Goal: Information Seeking & Learning: Check status

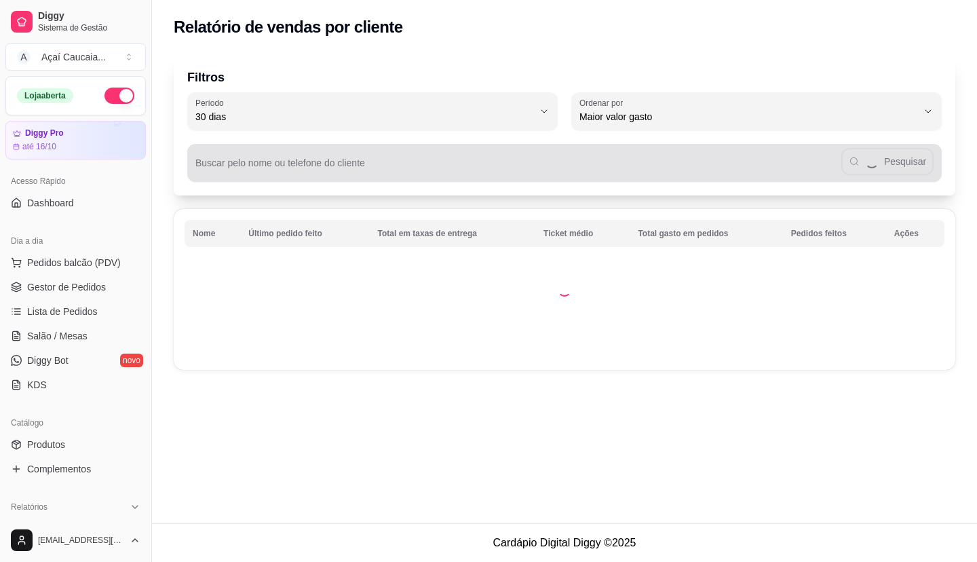
select select "30"
select select "HIGHEST_TOTAL_SPENT_WITH_ORDERS"
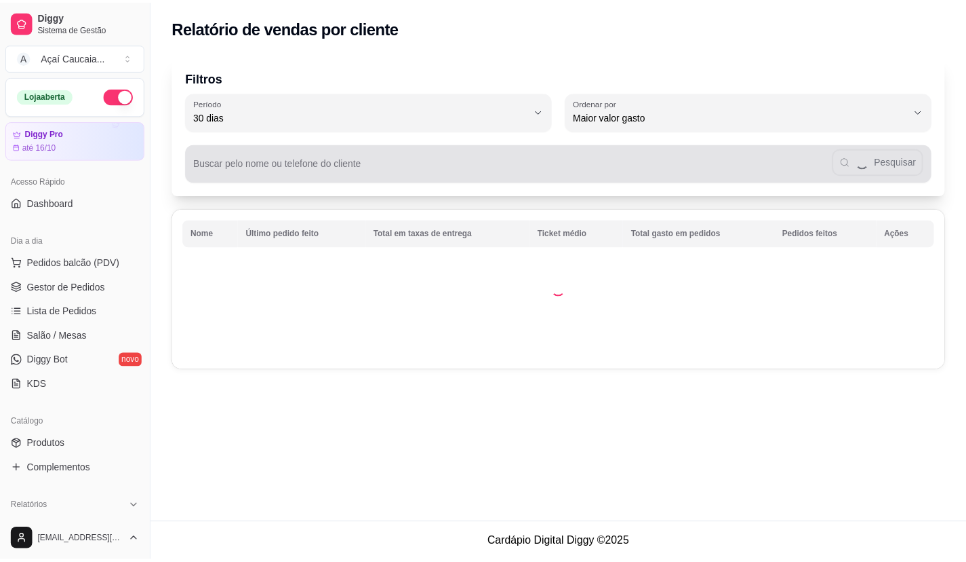
scroll to position [136, 0]
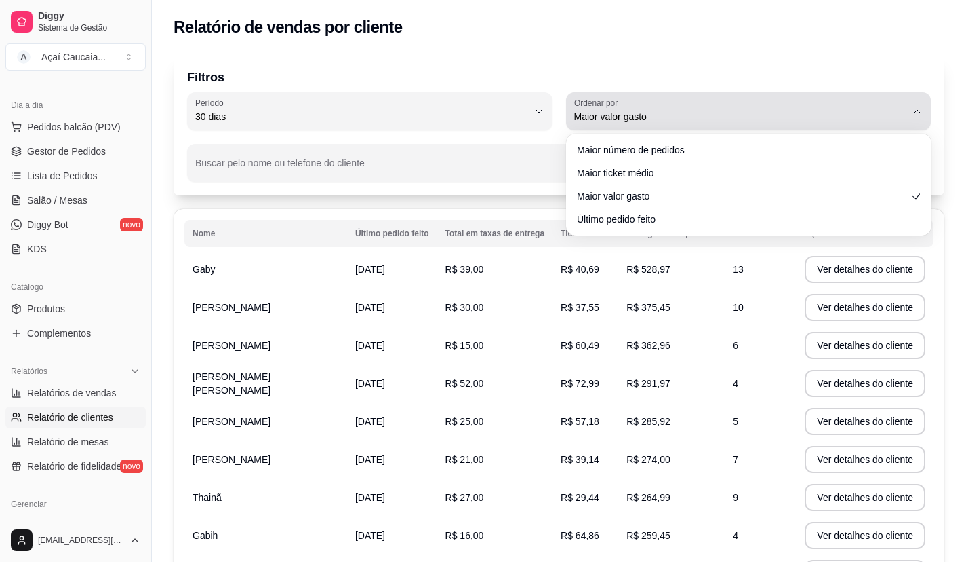
click at [635, 127] on button "Ordenar por Maior valor gasto" at bounding box center [749, 111] width 366 height 38
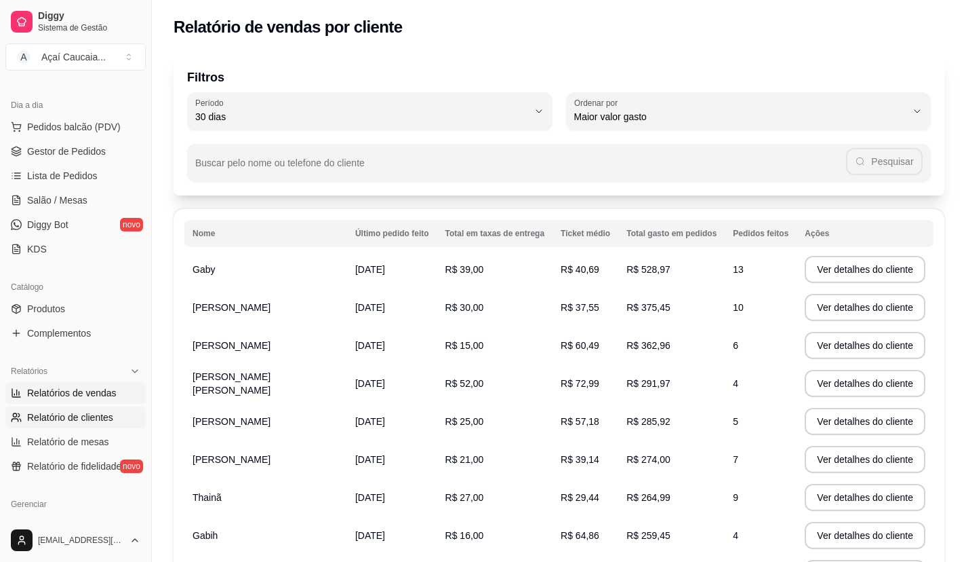
click at [93, 399] on link "Relatórios de vendas" at bounding box center [75, 393] width 140 height 22
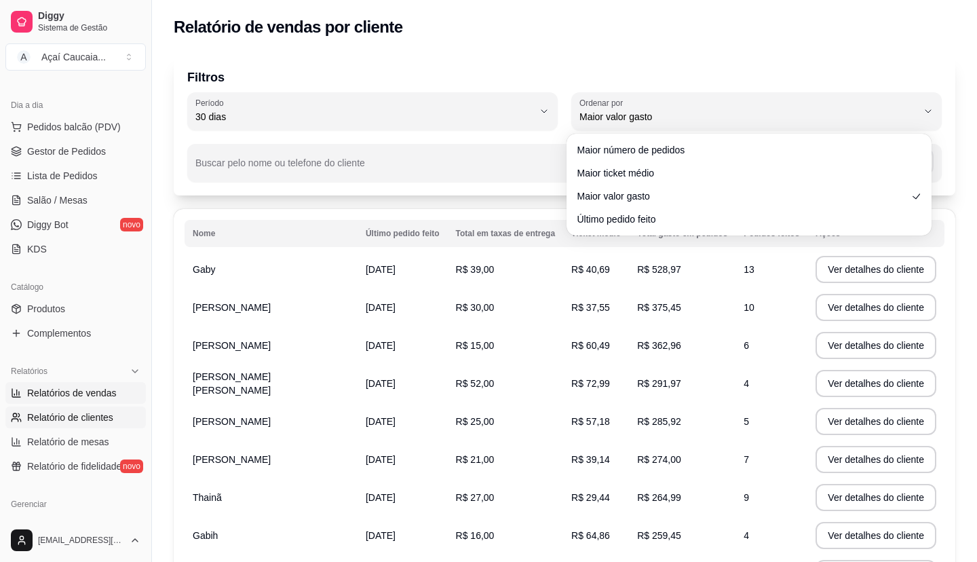
select select "ALL"
select select "0"
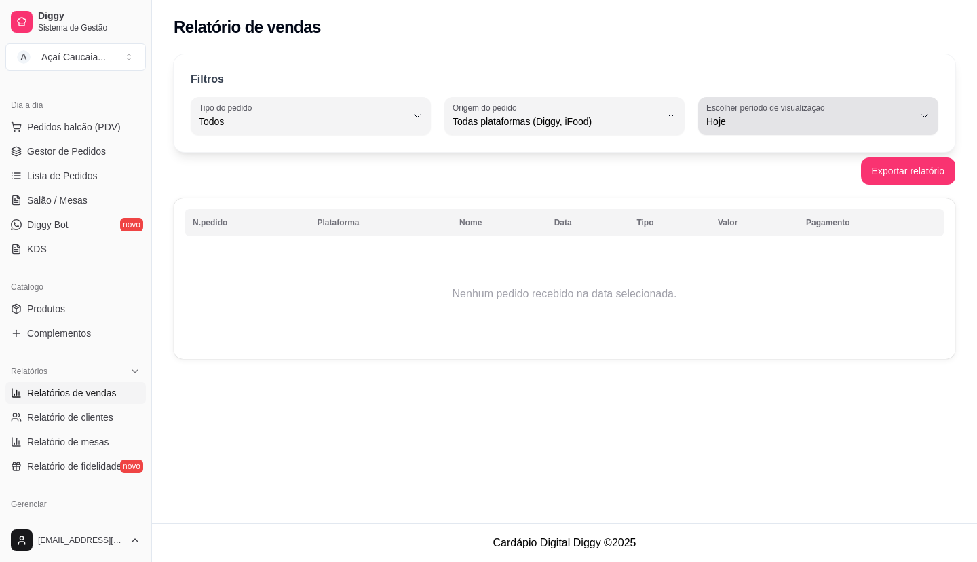
click at [835, 113] on div "Hoje" at bounding box center [810, 115] width 208 height 27
click at [784, 167] on li "Ontem" at bounding box center [818, 175] width 220 height 21
type input "1"
select select "1"
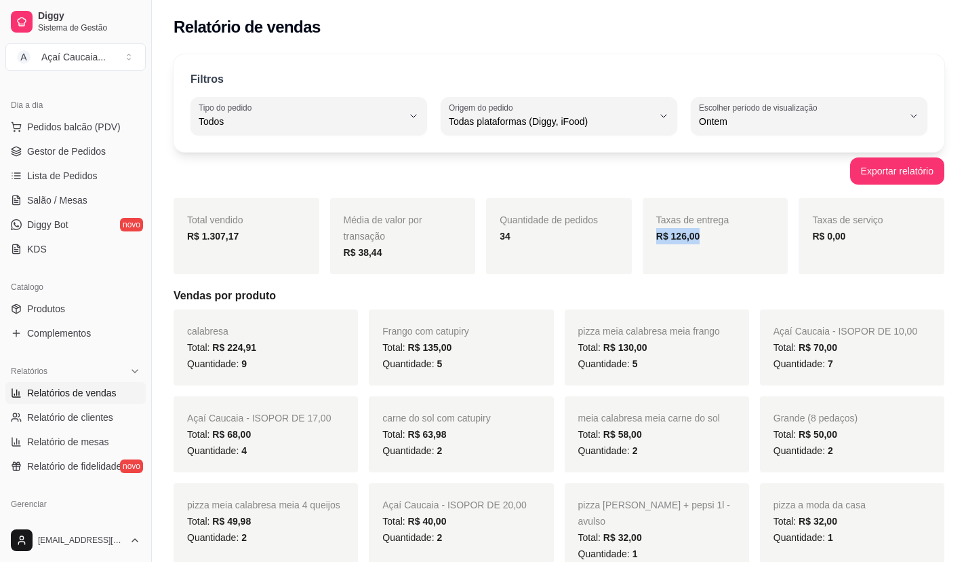
drag, startPoint x: 658, startPoint y: 232, endPoint x: 755, endPoint y: 231, distance: 96.3
click at [733, 232] on div "R$ 126,00" at bounding box center [715, 236] width 119 height 16
click at [513, 169] on div "Exportar relatório" at bounding box center [559, 170] width 771 height 27
